Goal: Check status: Check status

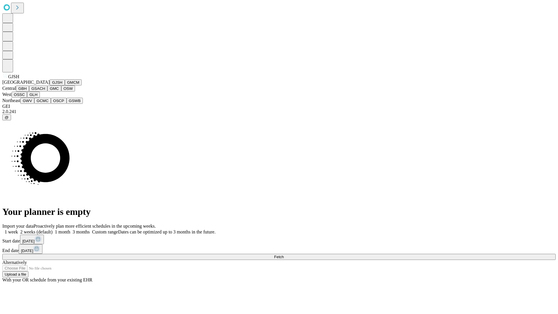
click at [50, 86] on button "GJSH" at bounding box center [57, 82] width 15 height 6
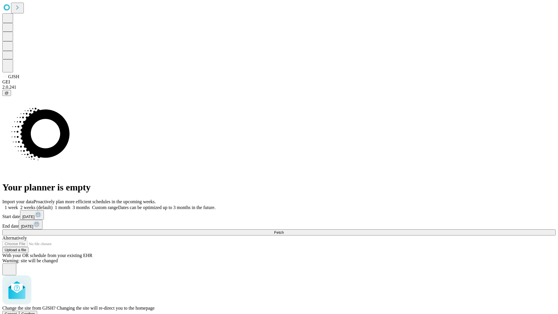
click at [35, 312] on span "Confirm" at bounding box center [29, 314] width 14 height 4
click at [70, 205] on label "1 month" at bounding box center [62, 207] width 18 height 5
click at [284, 230] on span "Fetch" at bounding box center [279, 232] width 10 height 4
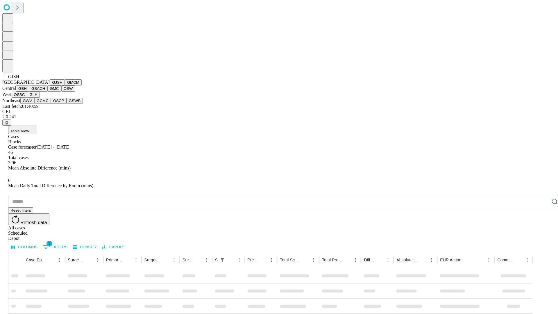
click at [65, 86] on button "GMCM" at bounding box center [73, 82] width 17 height 6
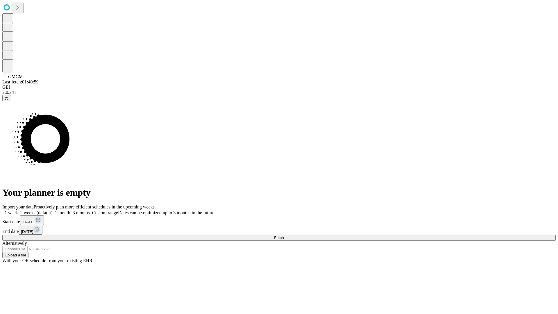
click at [70, 210] on label "1 month" at bounding box center [62, 212] width 18 height 5
click at [284, 236] on span "Fetch" at bounding box center [279, 238] width 10 height 4
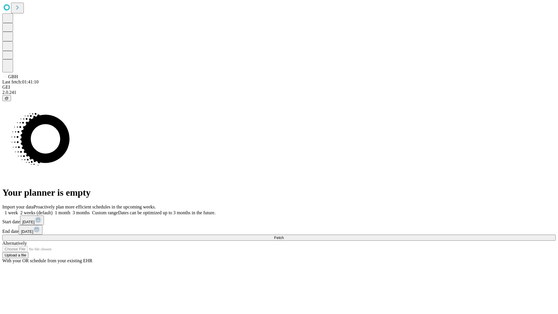
click at [284, 236] on span "Fetch" at bounding box center [279, 238] width 10 height 4
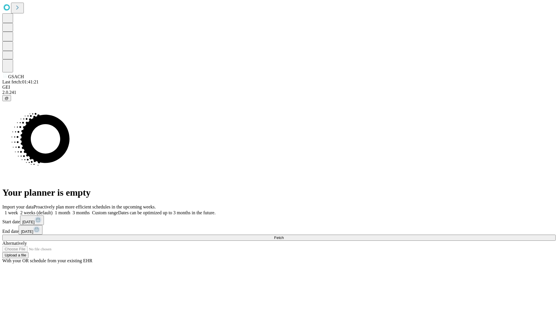
click at [70, 210] on label "1 month" at bounding box center [62, 212] width 18 height 5
click at [284, 236] on span "Fetch" at bounding box center [279, 238] width 10 height 4
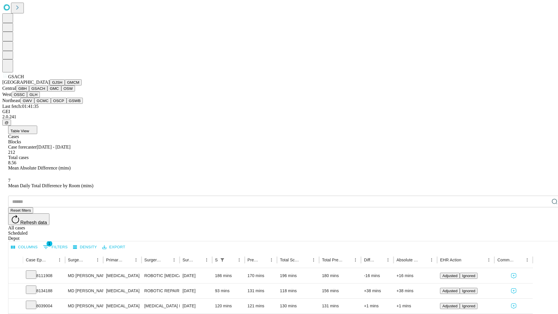
click at [47, 92] on button "GMC" at bounding box center [54, 89] width 14 height 6
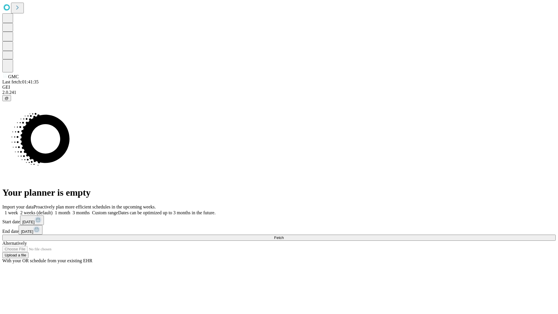
click at [70, 210] on label "1 month" at bounding box center [62, 212] width 18 height 5
click at [284, 236] on span "Fetch" at bounding box center [279, 238] width 10 height 4
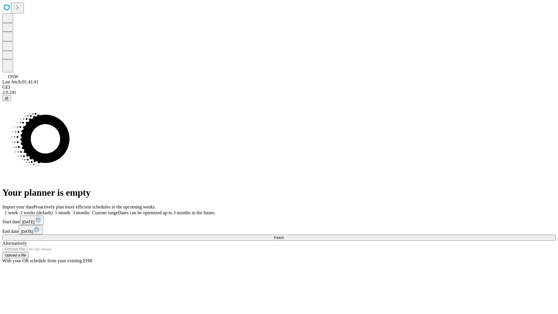
click at [284, 236] on span "Fetch" at bounding box center [279, 238] width 10 height 4
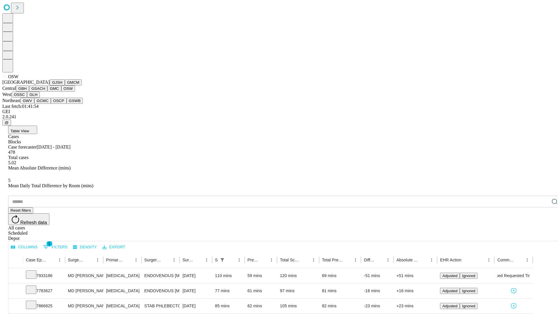
click at [27, 98] on button "OSSC" at bounding box center [20, 95] width 16 height 6
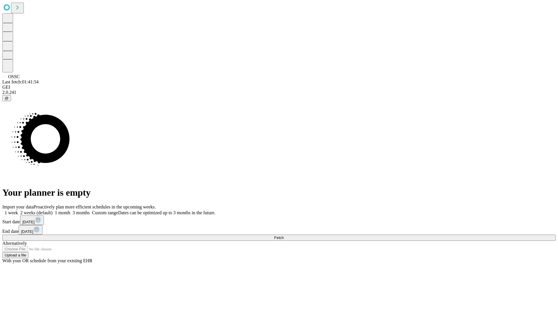
click at [284, 236] on span "Fetch" at bounding box center [279, 238] width 10 height 4
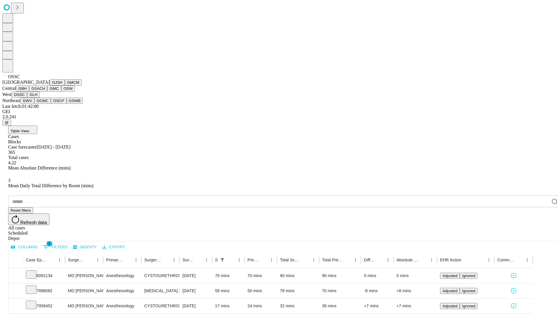
click at [40, 98] on button "GLH" at bounding box center [33, 95] width 13 height 6
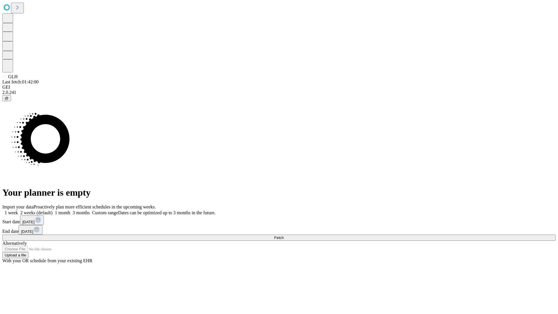
click at [70, 210] on label "1 month" at bounding box center [62, 212] width 18 height 5
click at [284, 236] on span "Fetch" at bounding box center [279, 238] width 10 height 4
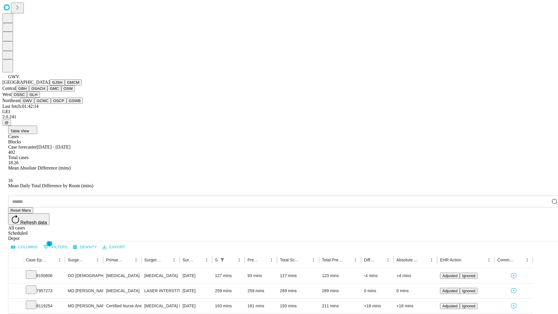
click at [45, 104] on button "GCMC" at bounding box center [42, 101] width 17 height 6
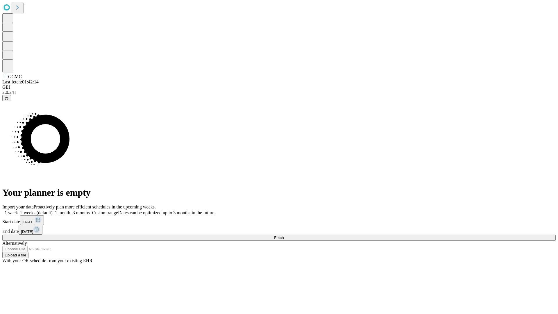
click at [70, 210] on label "1 month" at bounding box center [62, 212] width 18 height 5
click at [284, 236] on span "Fetch" at bounding box center [279, 238] width 10 height 4
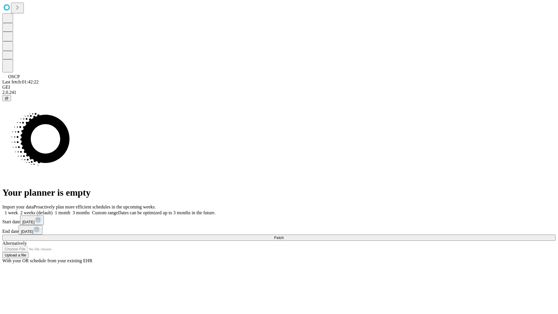
click at [284, 236] on span "Fetch" at bounding box center [279, 238] width 10 height 4
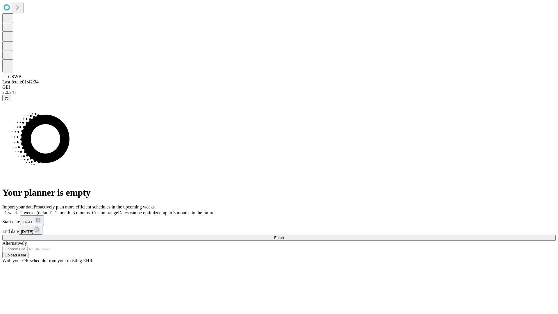
click at [284, 236] on span "Fetch" at bounding box center [279, 238] width 10 height 4
